Goal: Find contact information: Find contact information

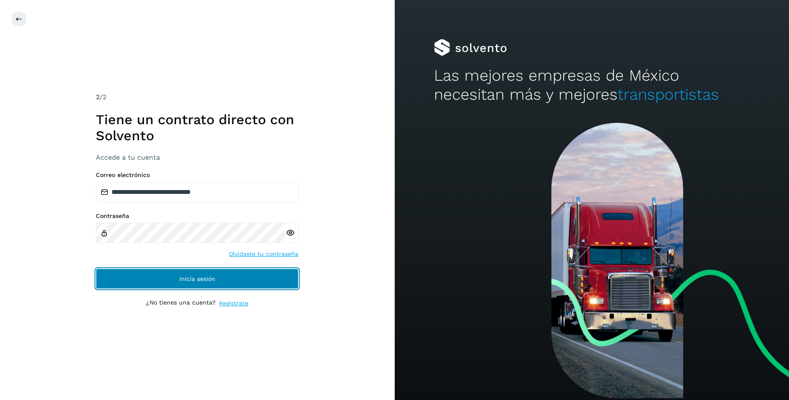
click at [168, 272] on button "Inicia sesión" at bounding box center [197, 278] width 203 height 20
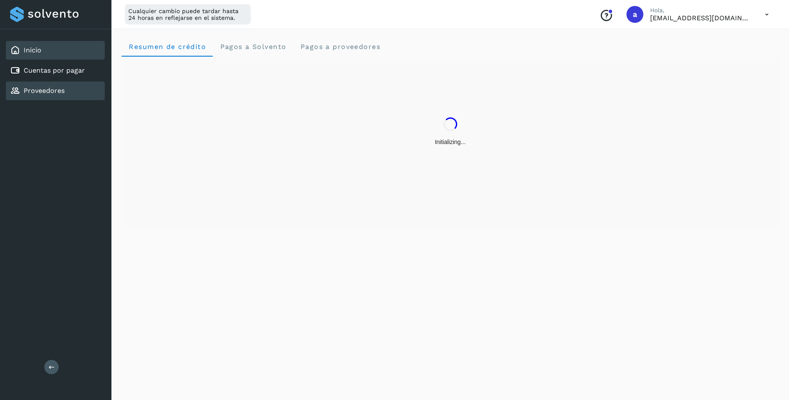
click at [72, 97] on div "Proveedores" at bounding box center [55, 90] width 99 height 19
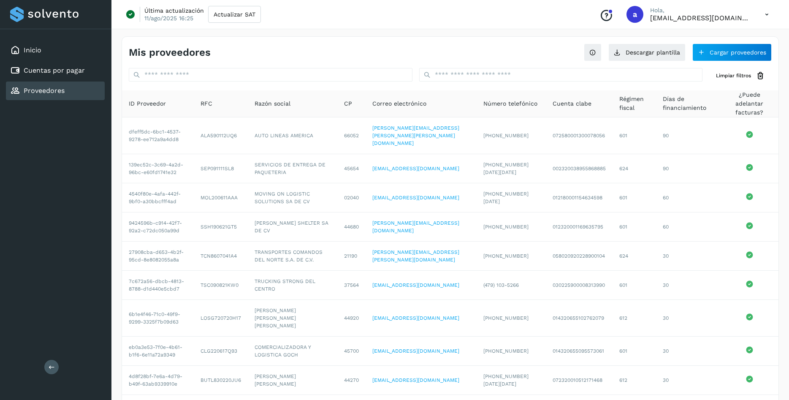
click at [290, 105] on span "Razón social" at bounding box center [273, 103] width 36 height 9
click at [235, 76] on input "text" at bounding box center [271, 75] width 284 height 14
click at [454, 73] on input "text" at bounding box center [561, 75] width 284 height 14
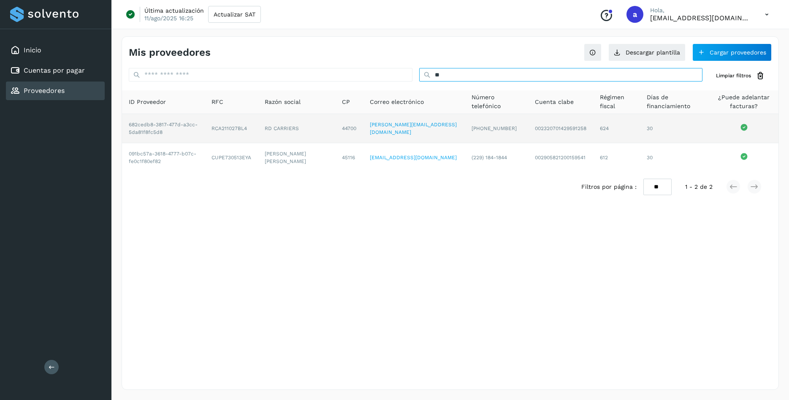
type input "**"
click at [280, 127] on td "RD CARRIERS" at bounding box center [296, 128] width 77 height 29
click at [640, 126] on td "30" at bounding box center [674, 128] width 69 height 29
click at [258, 127] on td "RCA211027BL4" at bounding box center [231, 128] width 53 height 29
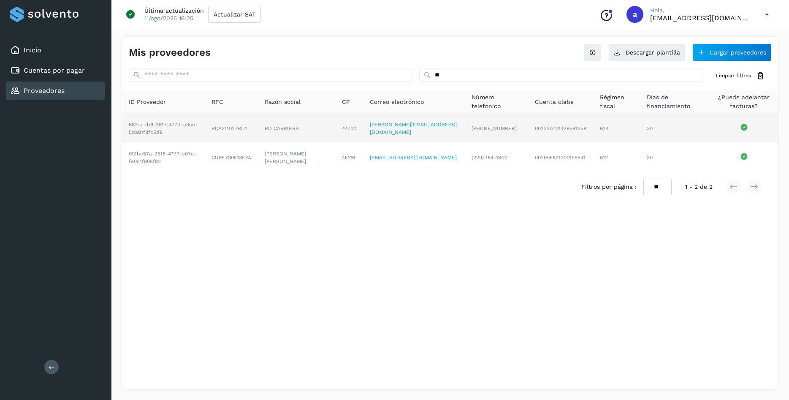
click at [290, 129] on td "RD CARRIERS" at bounding box center [296, 128] width 77 height 29
click at [363, 133] on td "44700" at bounding box center [349, 128] width 28 height 29
click at [600, 134] on td "624" at bounding box center [616, 128] width 47 height 29
click at [159, 125] on td "682cedb8-3817-477d-a3cc-5da81f8fc5d8" at bounding box center [163, 128] width 83 height 29
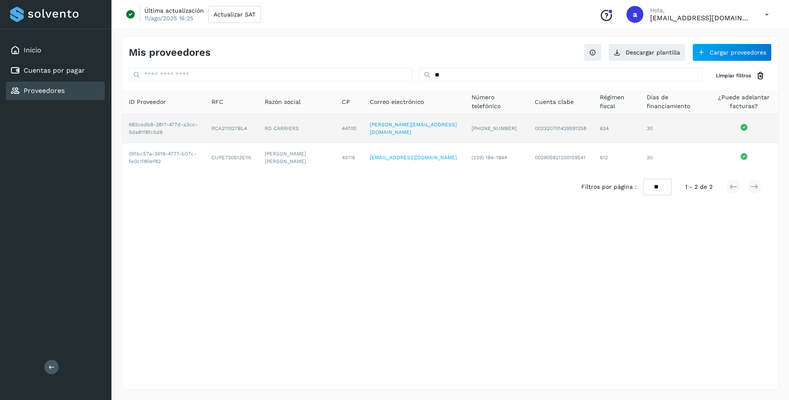
click at [159, 125] on td "682cedb8-3817-477d-a3cc-5da81f8fc5d8" at bounding box center [163, 128] width 83 height 29
click at [243, 129] on td "RCA211027BL4" at bounding box center [231, 128] width 53 height 29
click at [305, 132] on td "RD CARRIERS" at bounding box center [296, 128] width 77 height 29
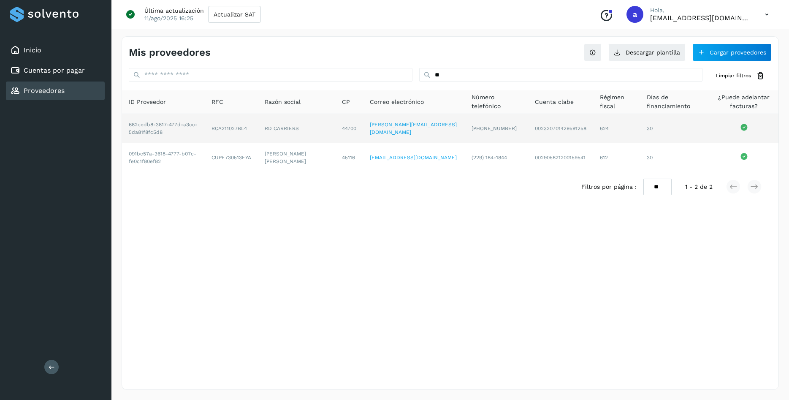
click at [416, 129] on link "[PERSON_NAME][EMAIL_ADDRESS][DOMAIN_NAME]" at bounding box center [413, 129] width 87 height 14
click at [465, 136] on td "[PHONE_NUMBER]" at bounding box center [496, 128] width 63 height 29
